Goal: Use online tool/utility: Use online tool/utility

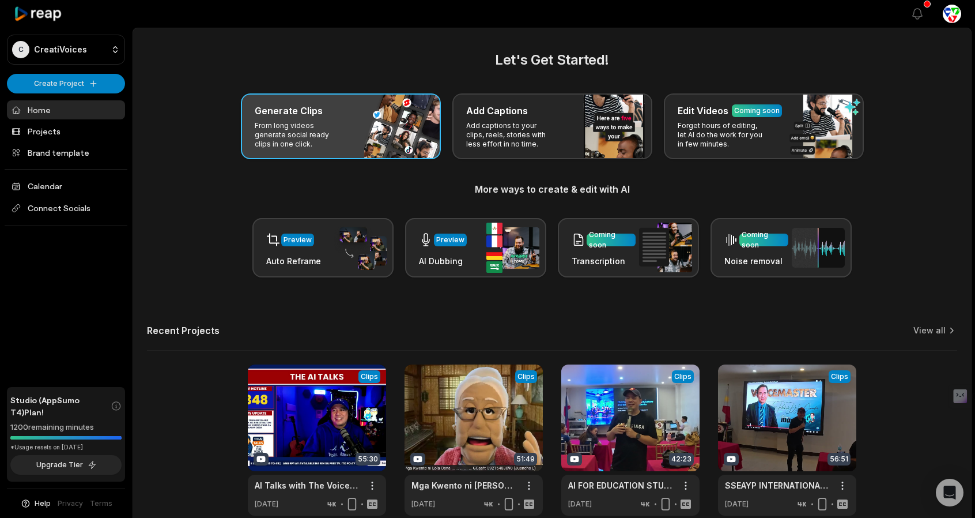
click at [322, 134] on p "From long videos generate social ready clips in one click." at bounding box center [299, 135] width 89 height 28
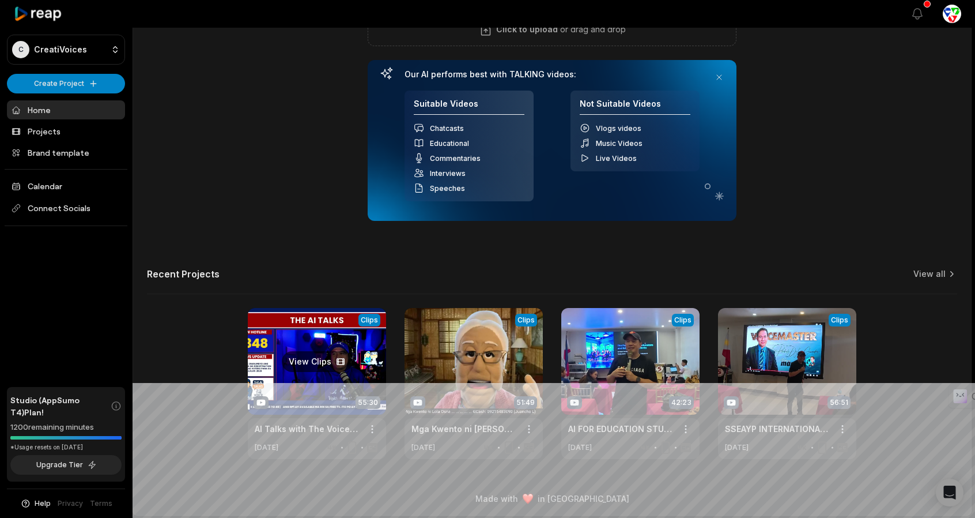
click at [311, 329] on link at bounding box center [317, 383] width 138 height 151
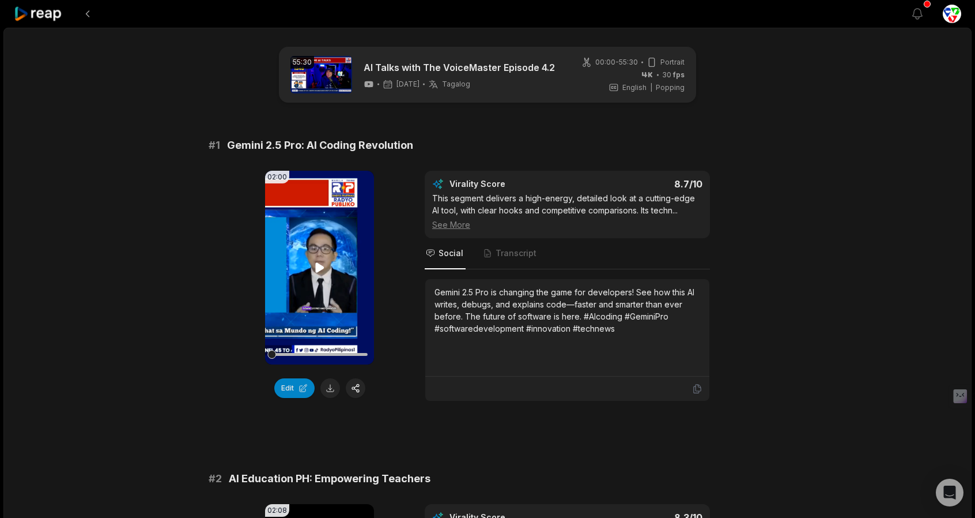
click at [318, 271] on icon at bounding box center [319, 267] width 9 height 10
